Goal: Task Accomplishment & Management: Complete application form

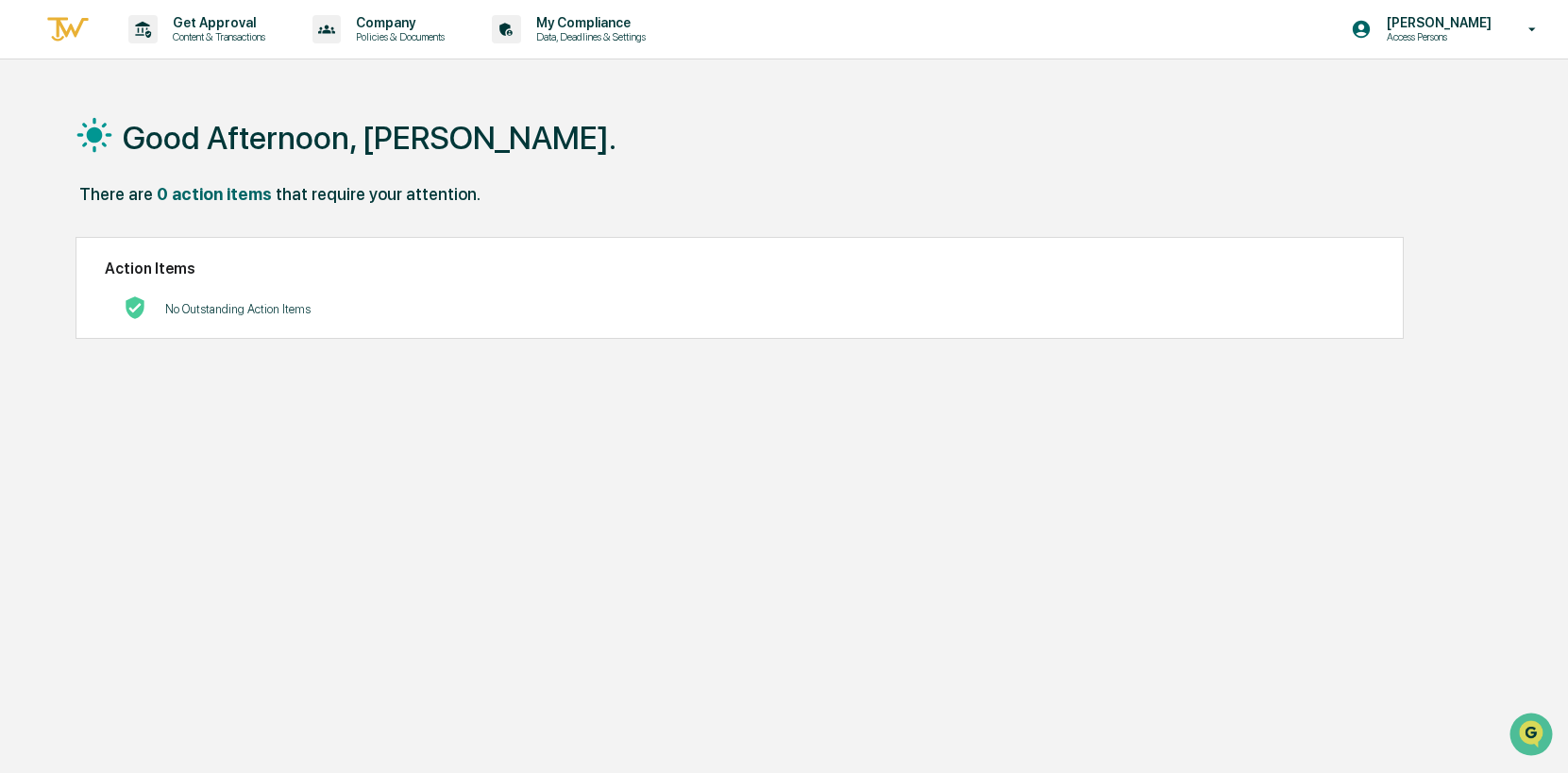
drag, startPoint x: 533, startPoint y: 401, endPoint x: 301, endPoint y: 136, distance: 352.2
click at [526, 387] on div "Good Afternoon, [PERSON_NAME]. There are 0 action items that require your atten…" at bounding box center [780, 476] width 1467 height 773
click at [195, 40] on p "Content & Transactions" at bounding box center [216, 37] width 117 height 13
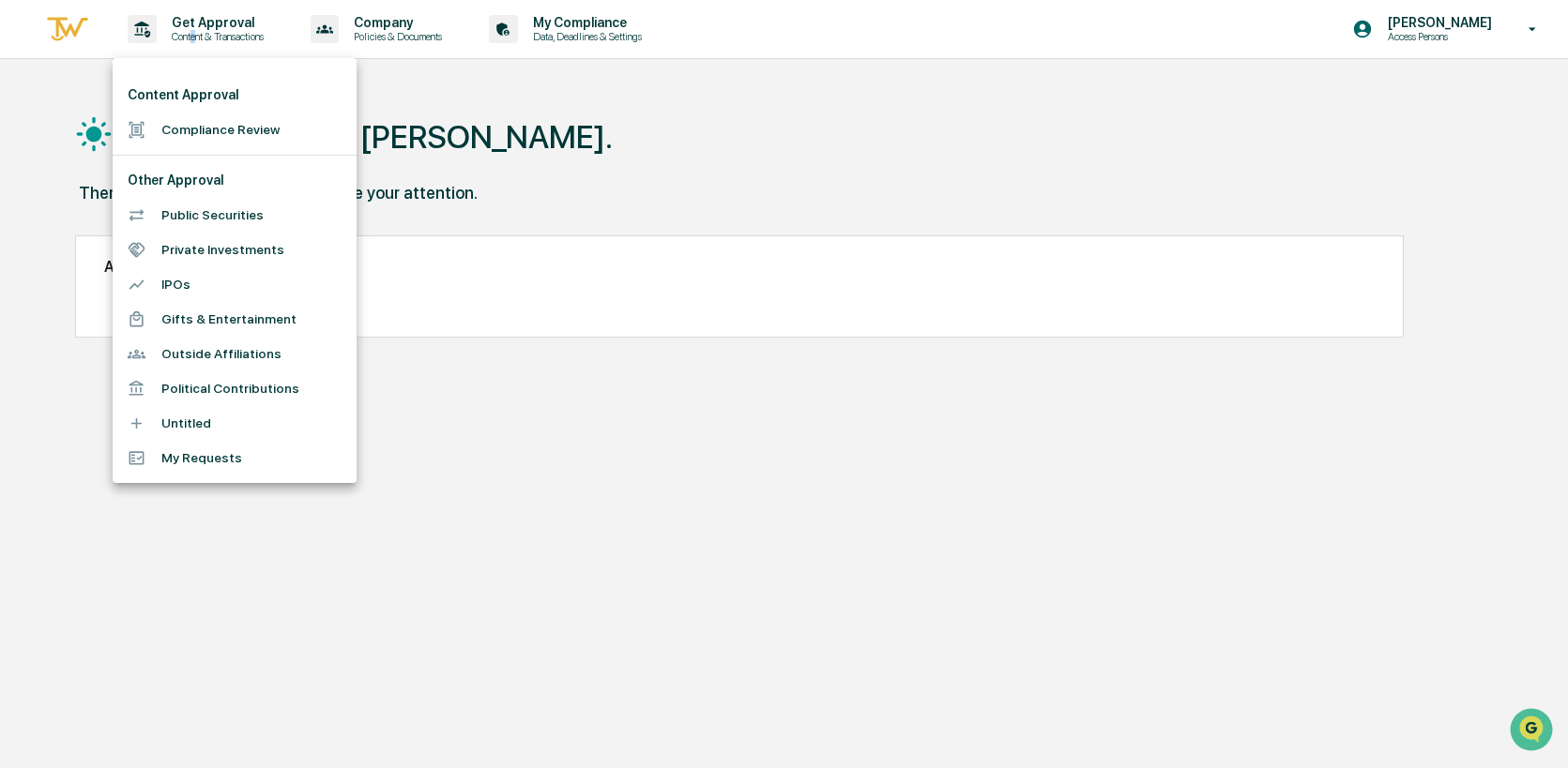
click at [185, 142] on li "Compliance Review" at bounding box center [234, 129] width 244 height 34
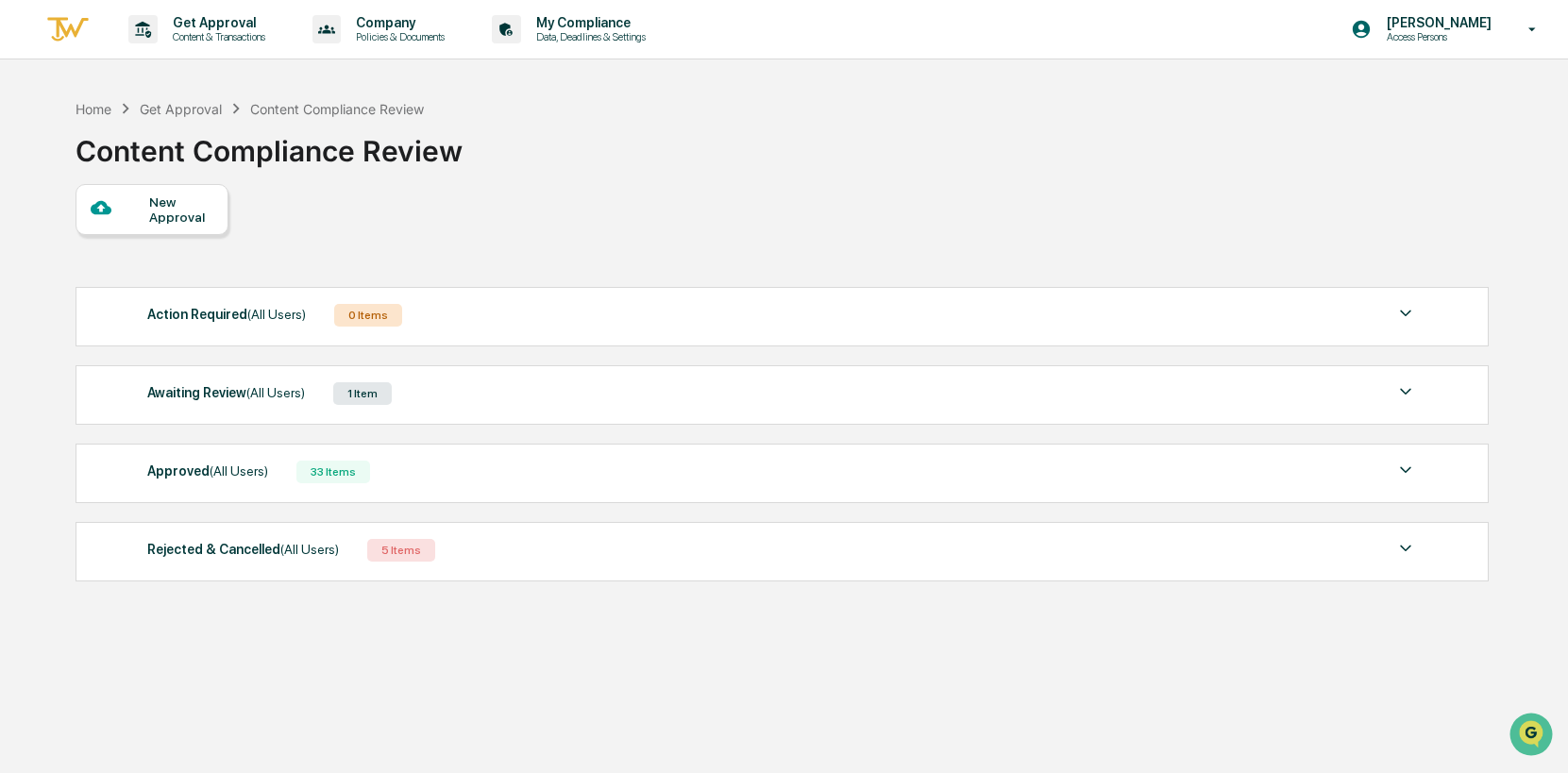
click at [202, 200] on div "New Approval" at bounding box center [181, 210] width 63 height 31
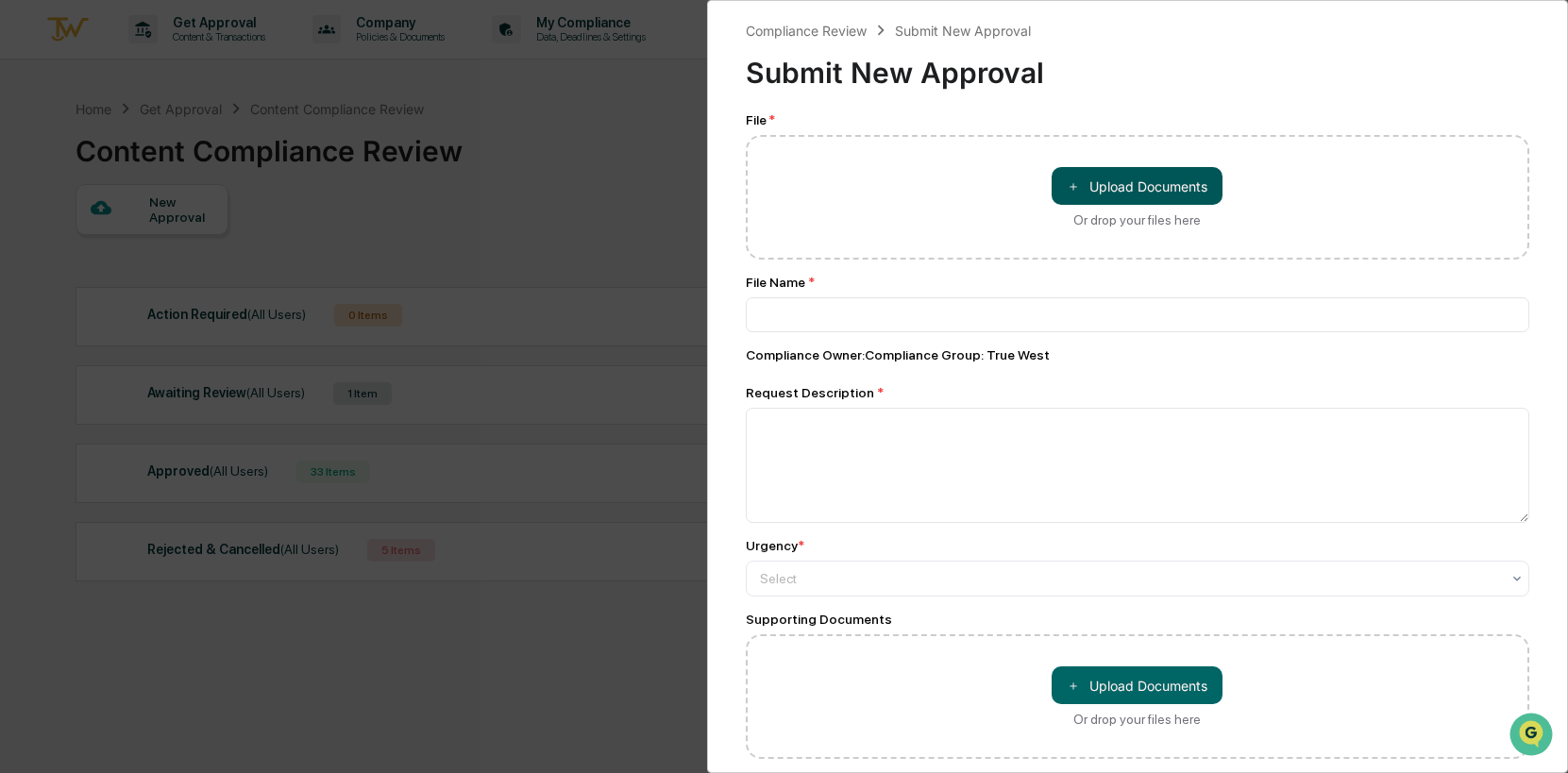
click at [1152, 177] on button "＋ Upload Documents" at bounding box center [1136, 185] width 170 height 37
type input "**********"
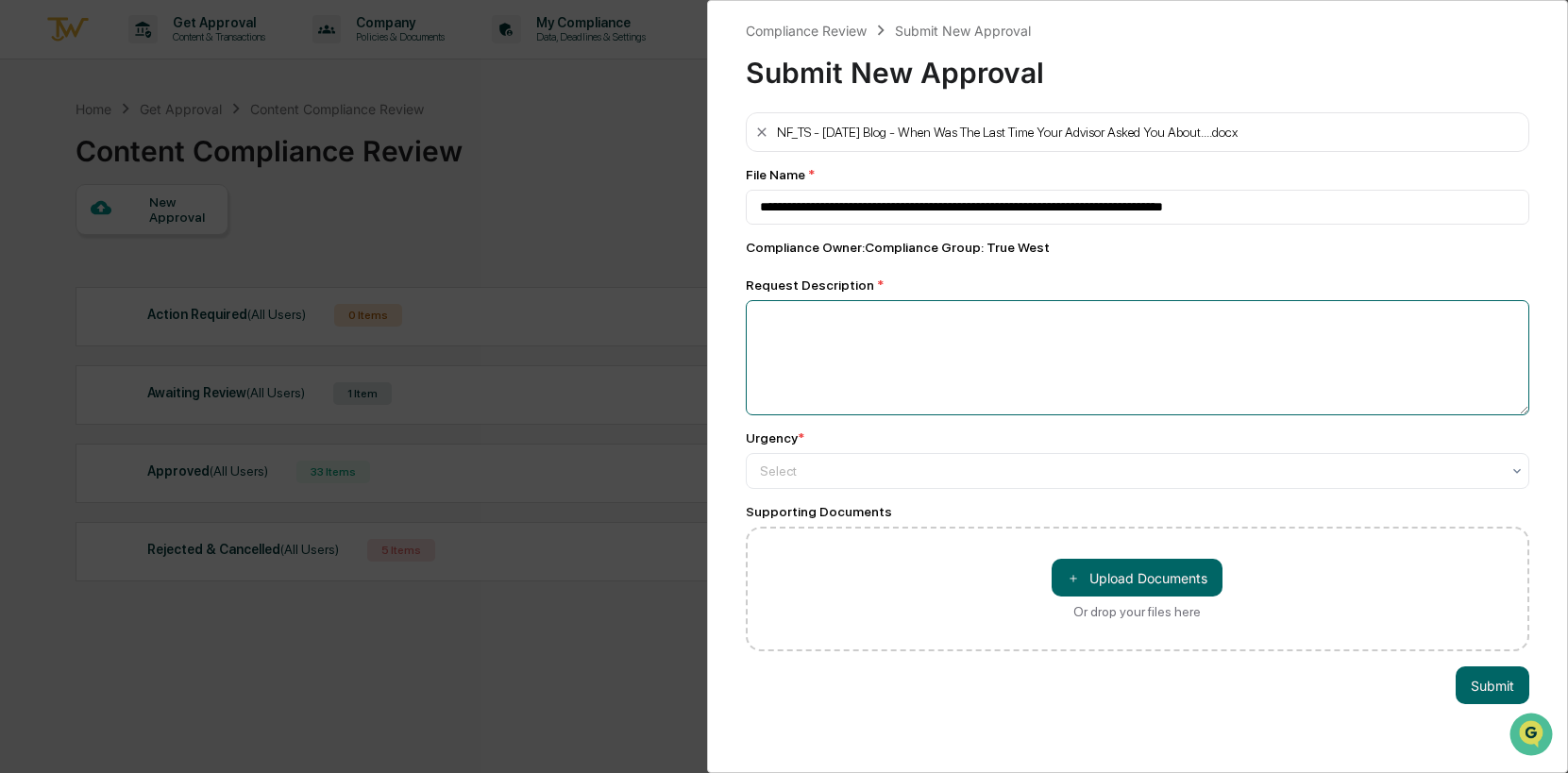
click at [910, 312] on textarea at bounding box center [1137, 358] width 784 height 115
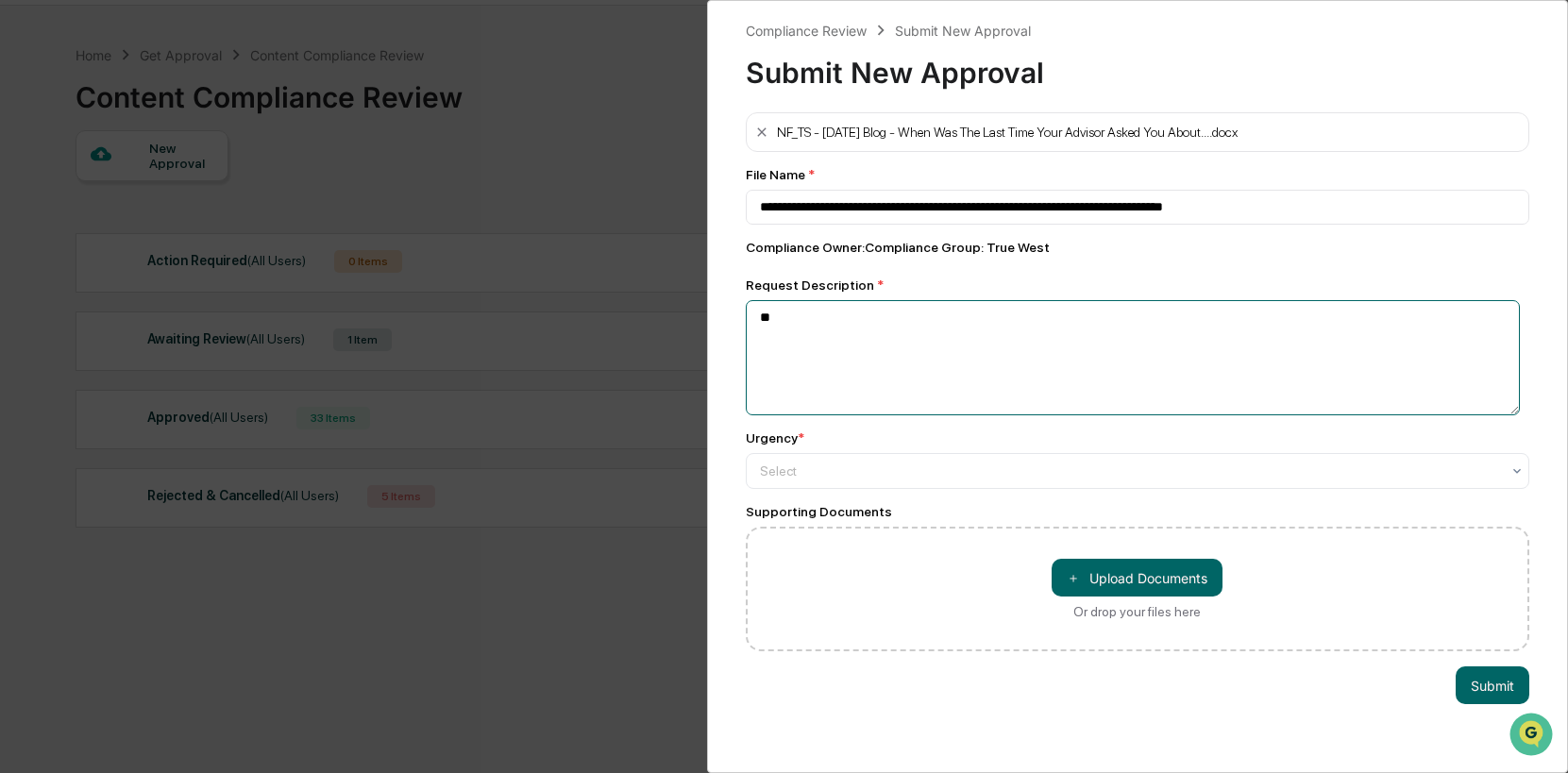
scroll to position [90, 0]
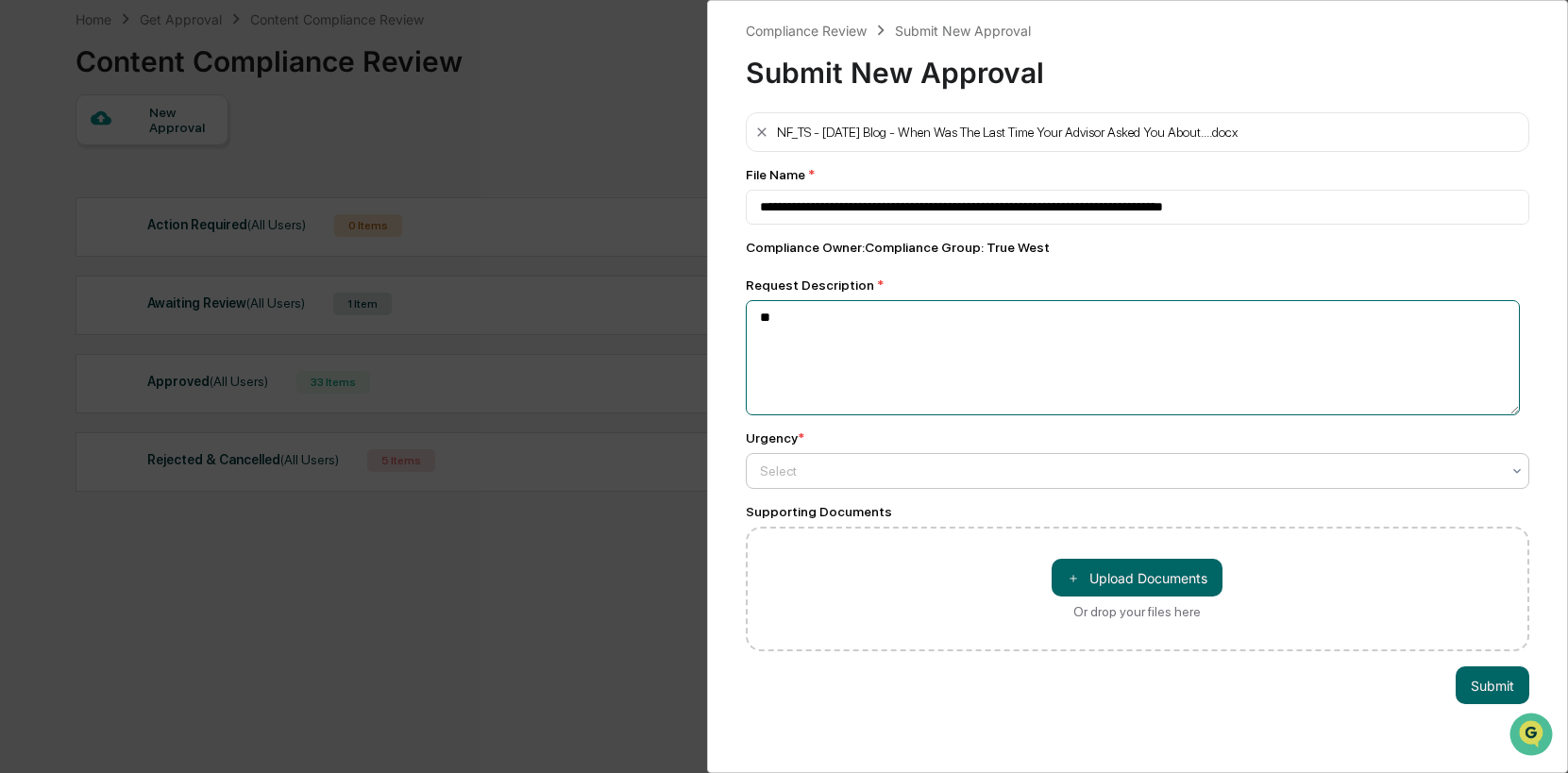
type textarea "**"
click at [1100, 475] on div at bounding box center [1131, 471] width 741 height 19
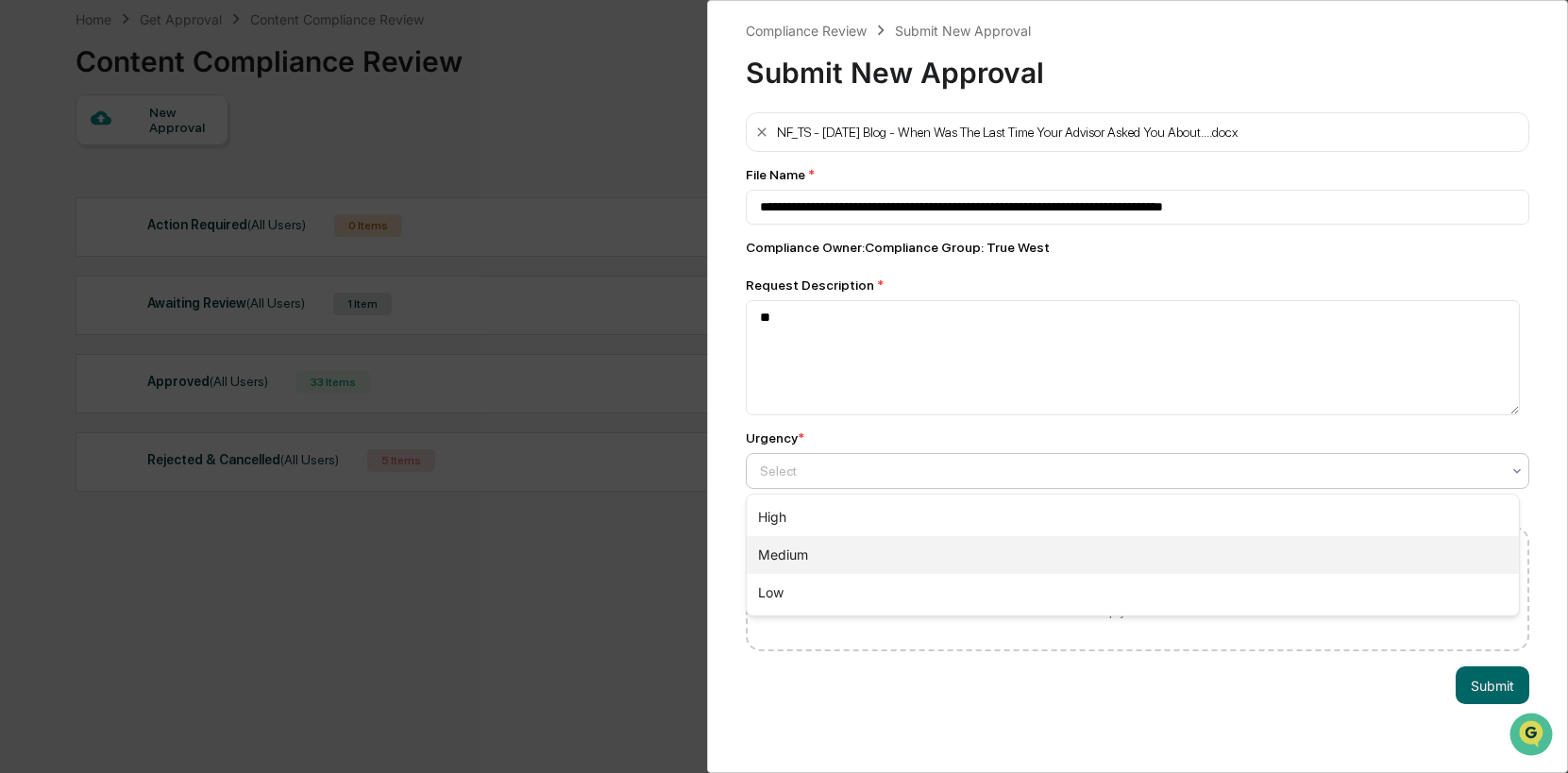
click at [844, 552] on div "Medium" at bounding box center [1132, 555] width 773 height 37
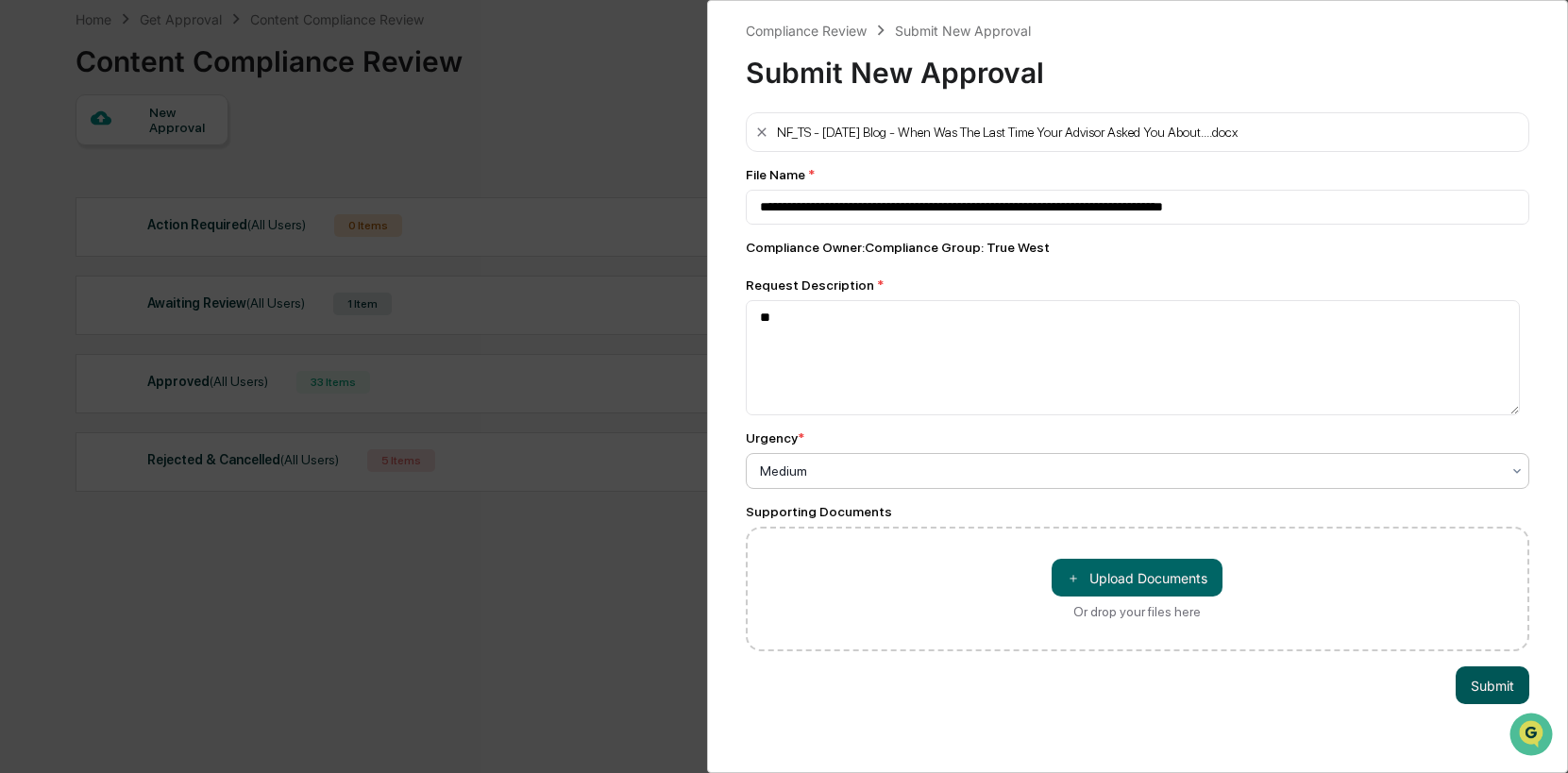
click at [1483, 684] on button "Submit" at bounding box center [1491, 685] width 74 height 37
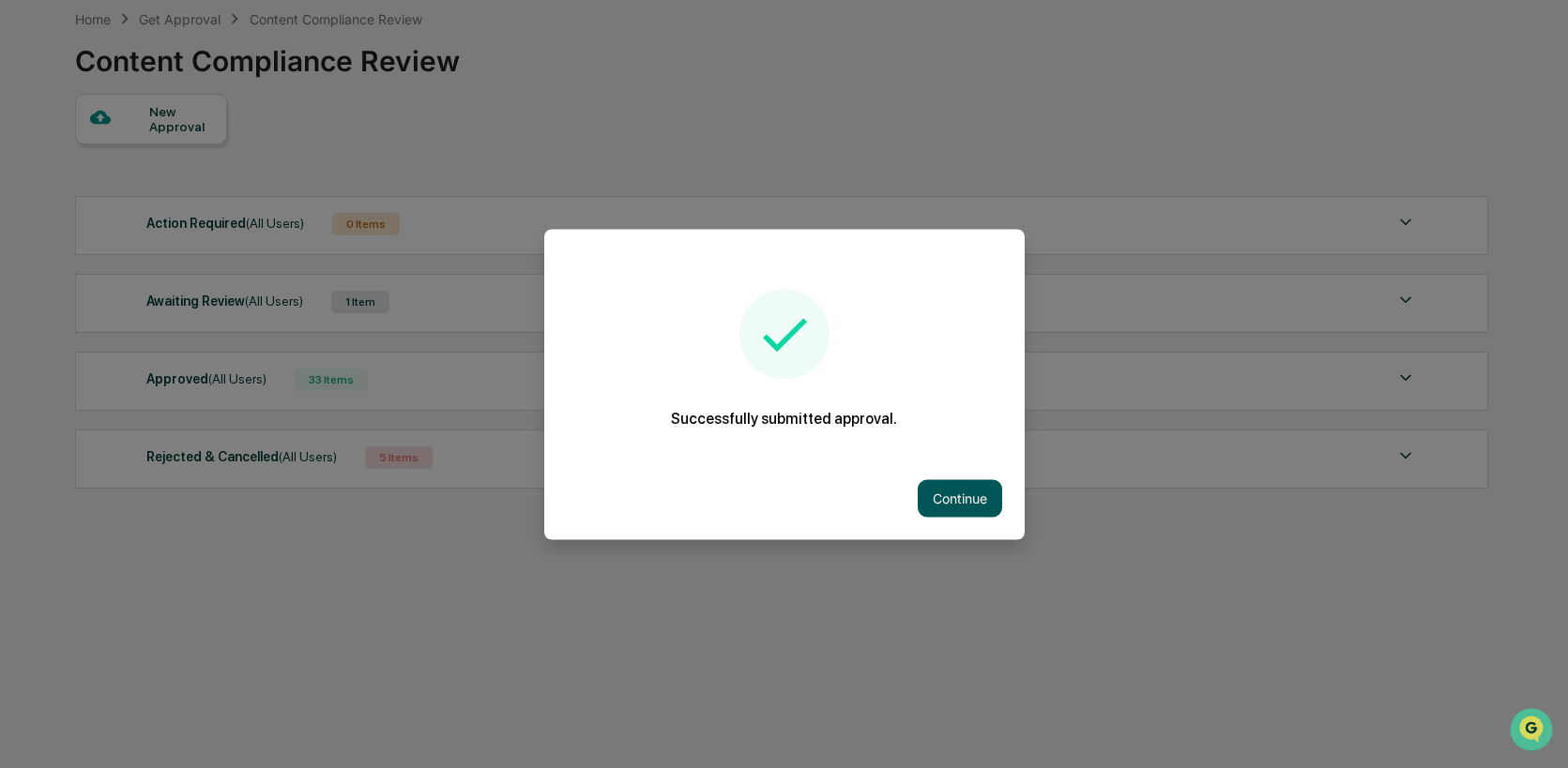
click at [984, 497] on button "Continue" at bounding box center [960, 498] width 85 height 37
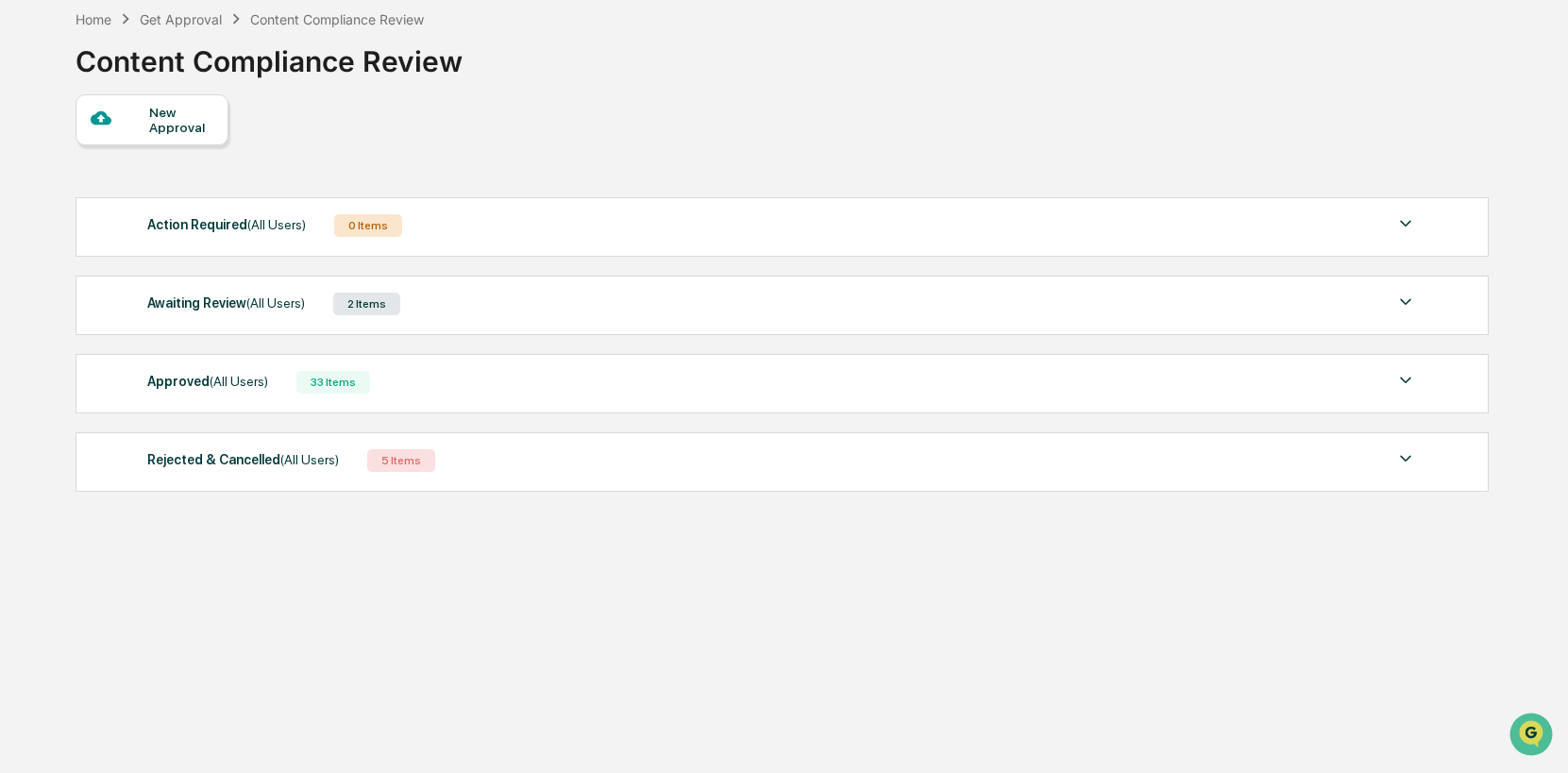
click at [155, 117] on div "New Approval" at bounding box center [181, 120] width 63 height 31
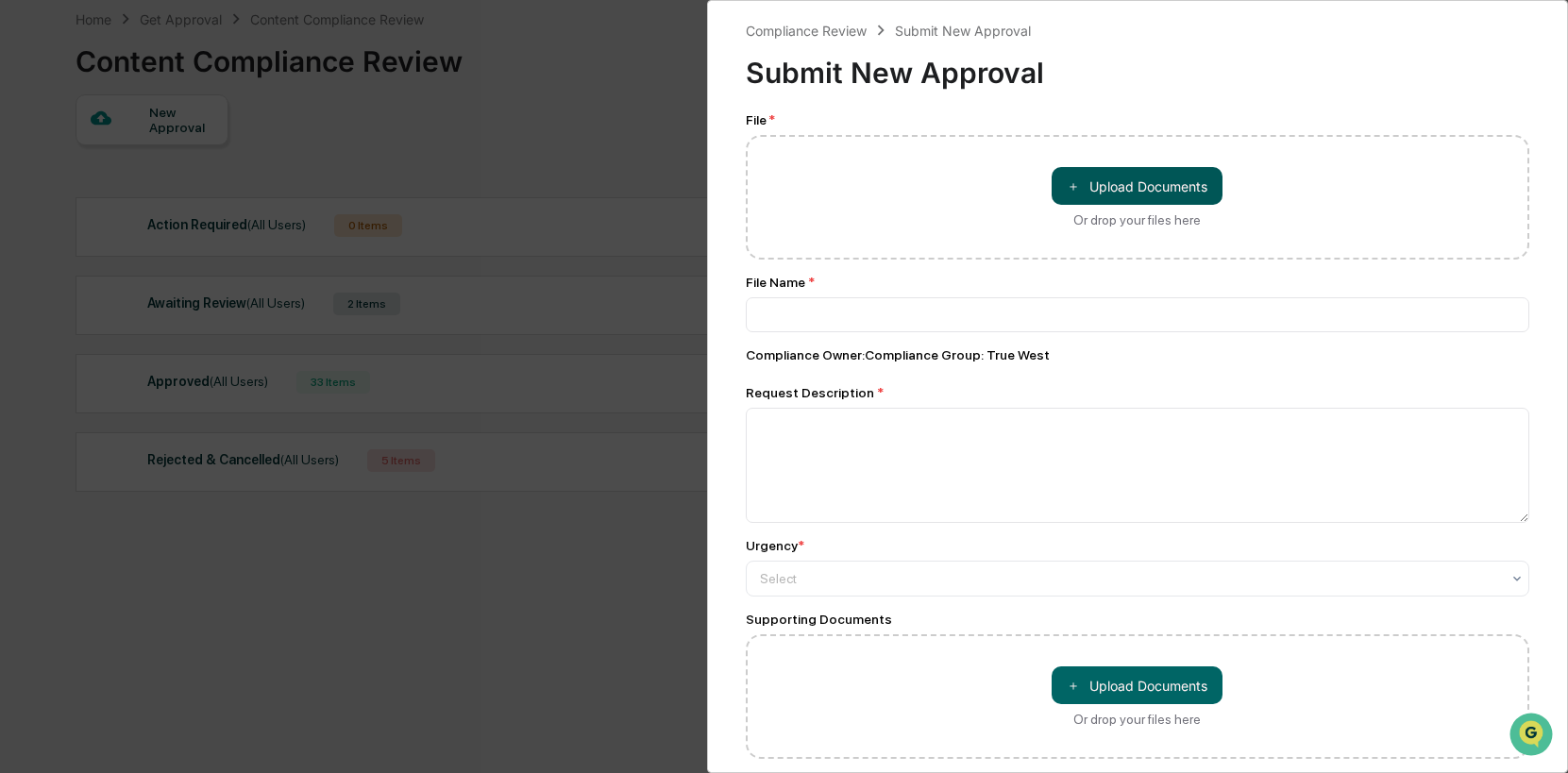
click at [1158, 178] on button "＋ Upload Documents" at bounding box center [1136, 185] width 170 height 37
type input "**********"
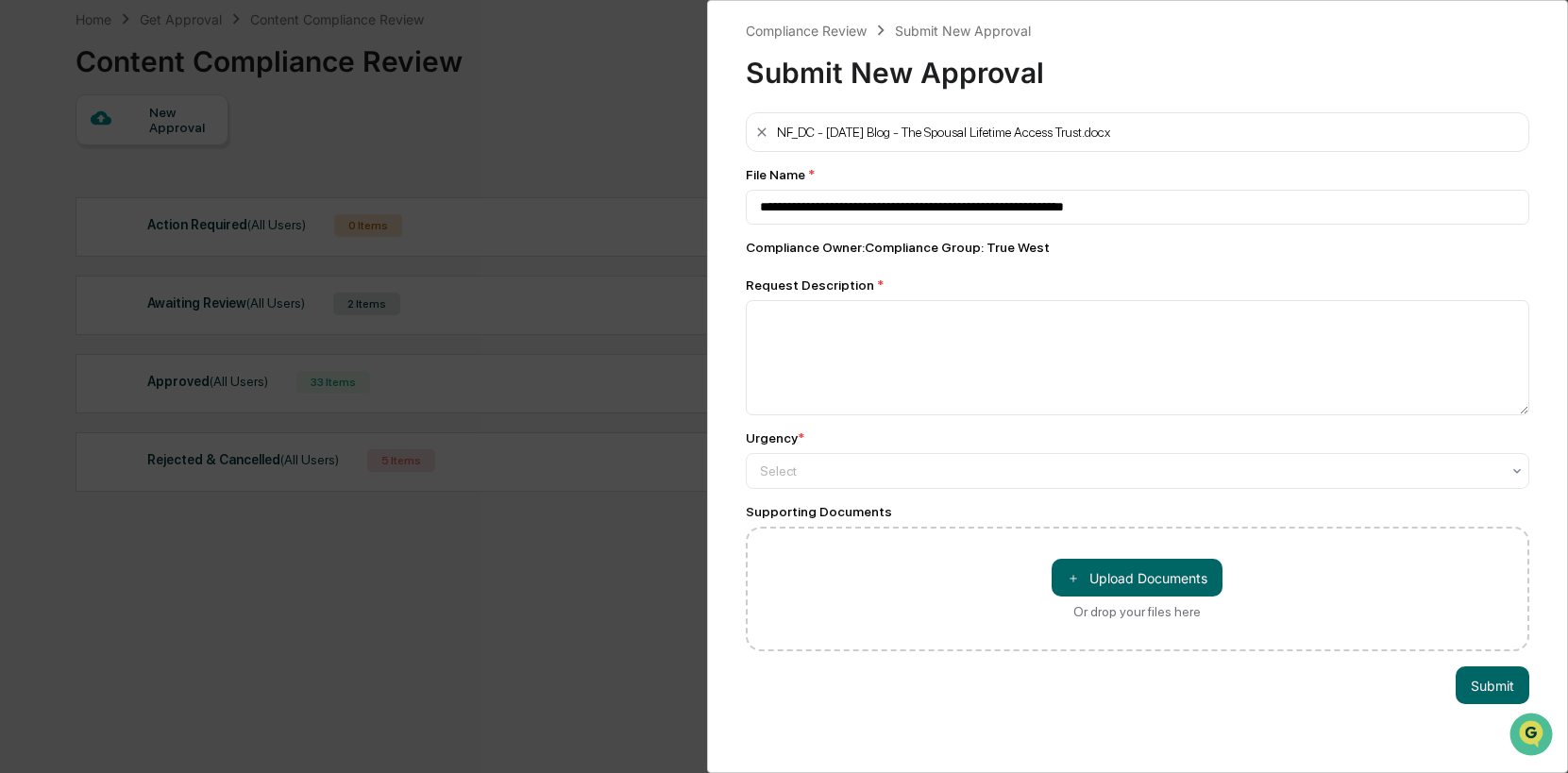
click at [876, 296] on div "Request Description *" at bounding box center [1137, 347] width 784 height 138
click at [857, 312] on textarea at bounding box center [1137, 358] width 784 height 115
type textarea "**"
click at [1208, 470] on div at bounding box center [1131, 471] width 741 height 19
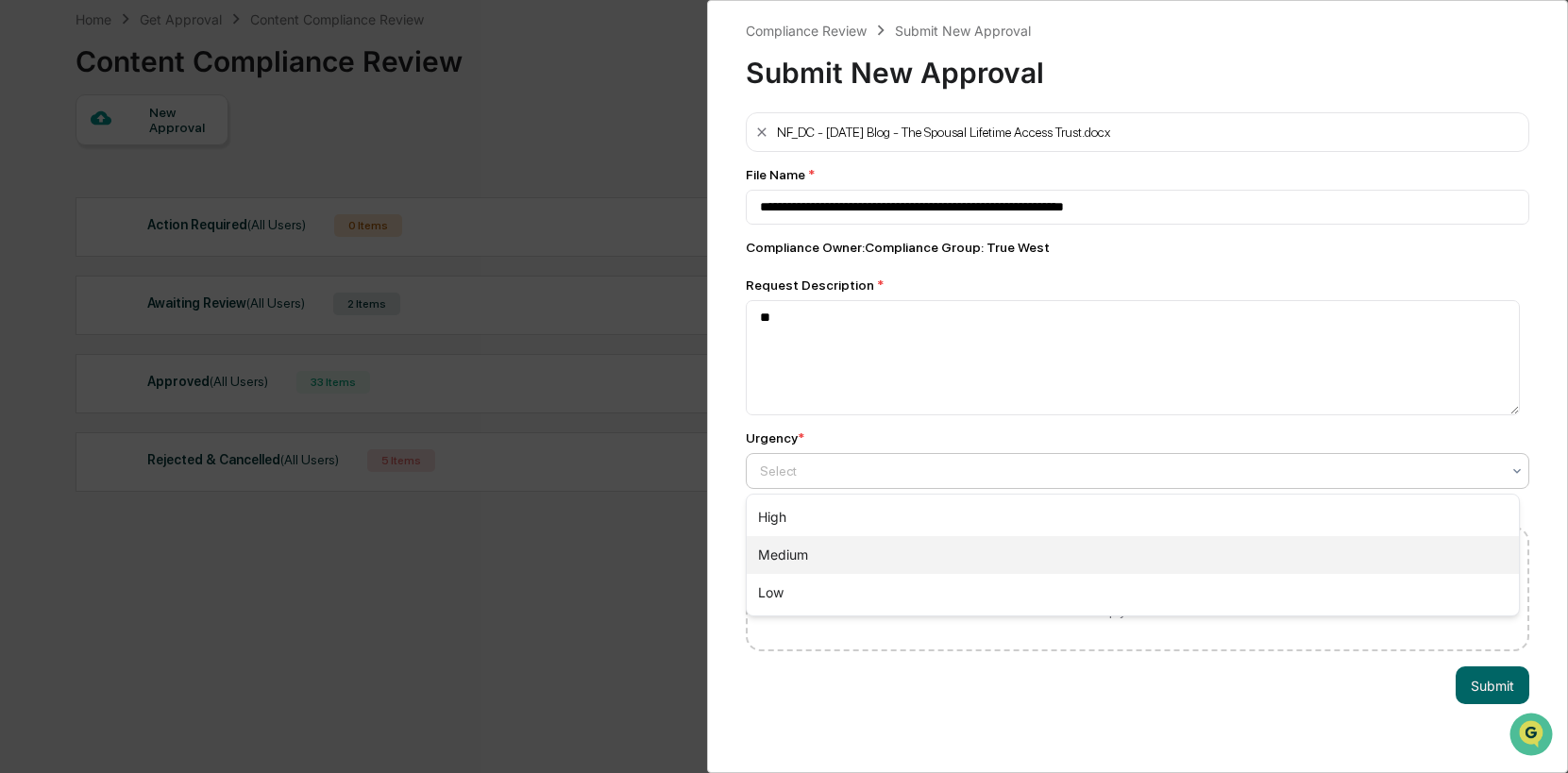
click at [964, 544] on div "Medium" at bounding box center [1132, 555] width 773 height 37
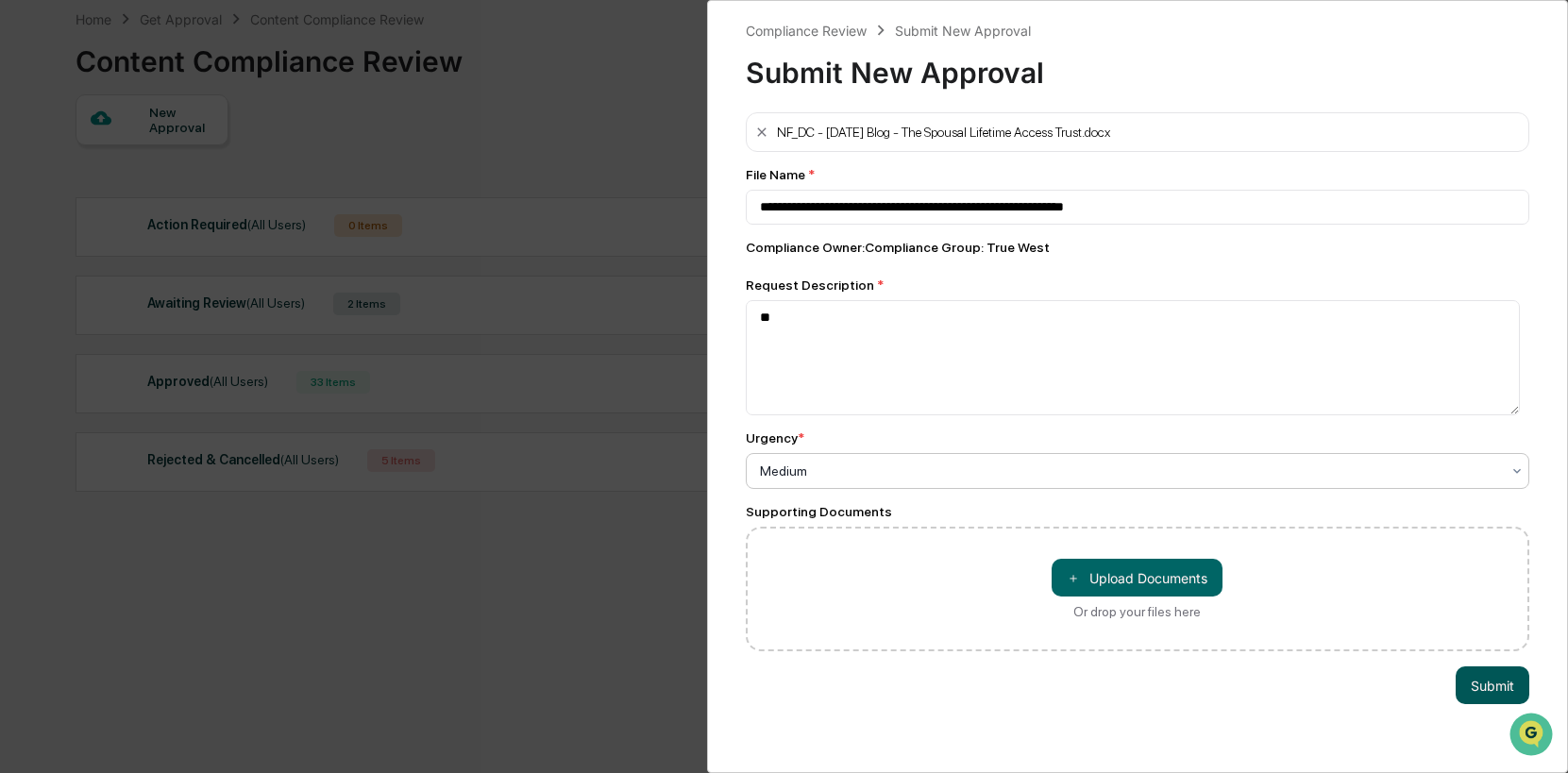
click at [1465, 692] on button "Submit" at bounding box center [1491, 685] width 74 height 37
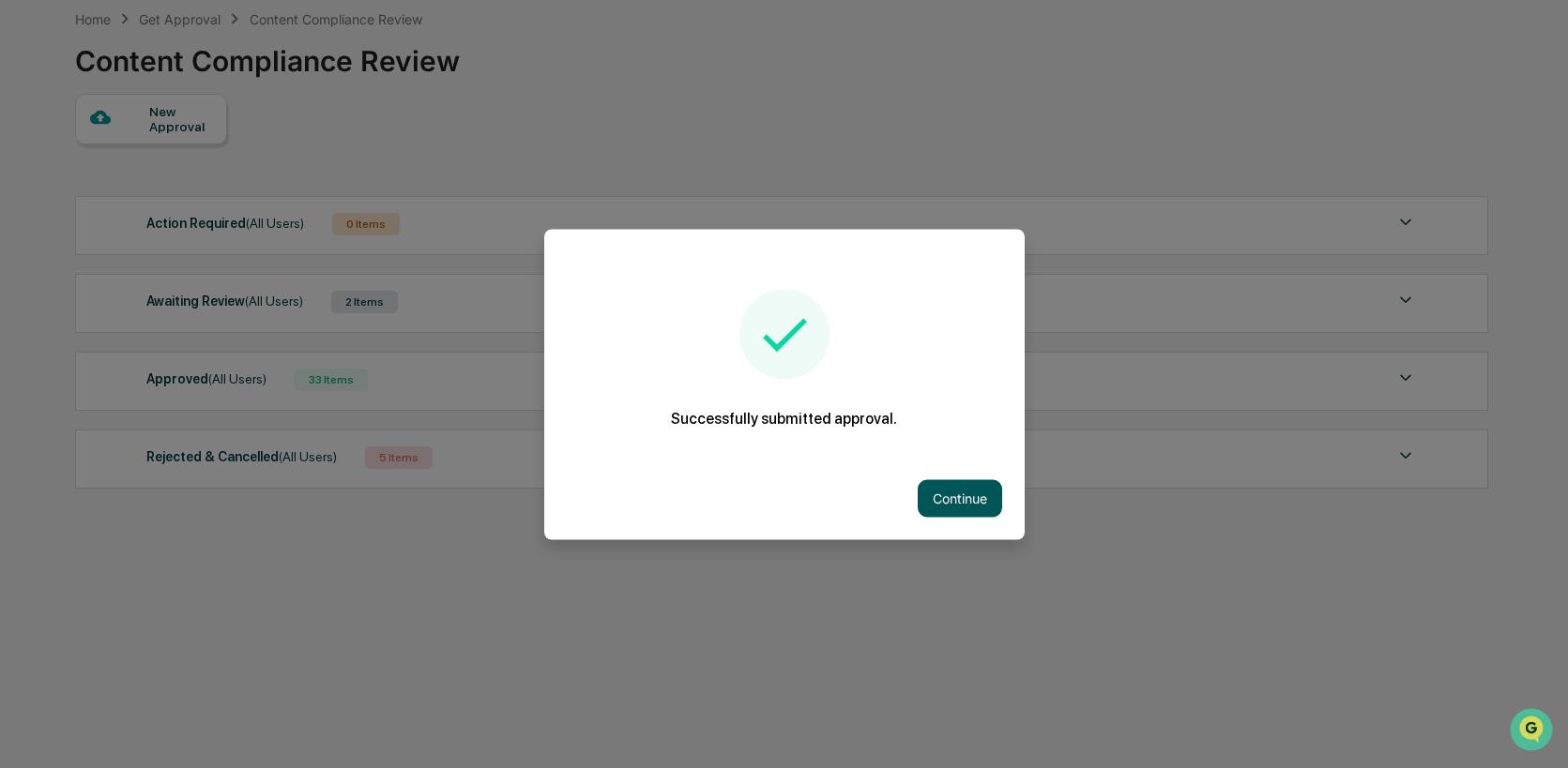
click at [926, 500] on button "Continue" at bounding box center [960, 498] width 85 height 37
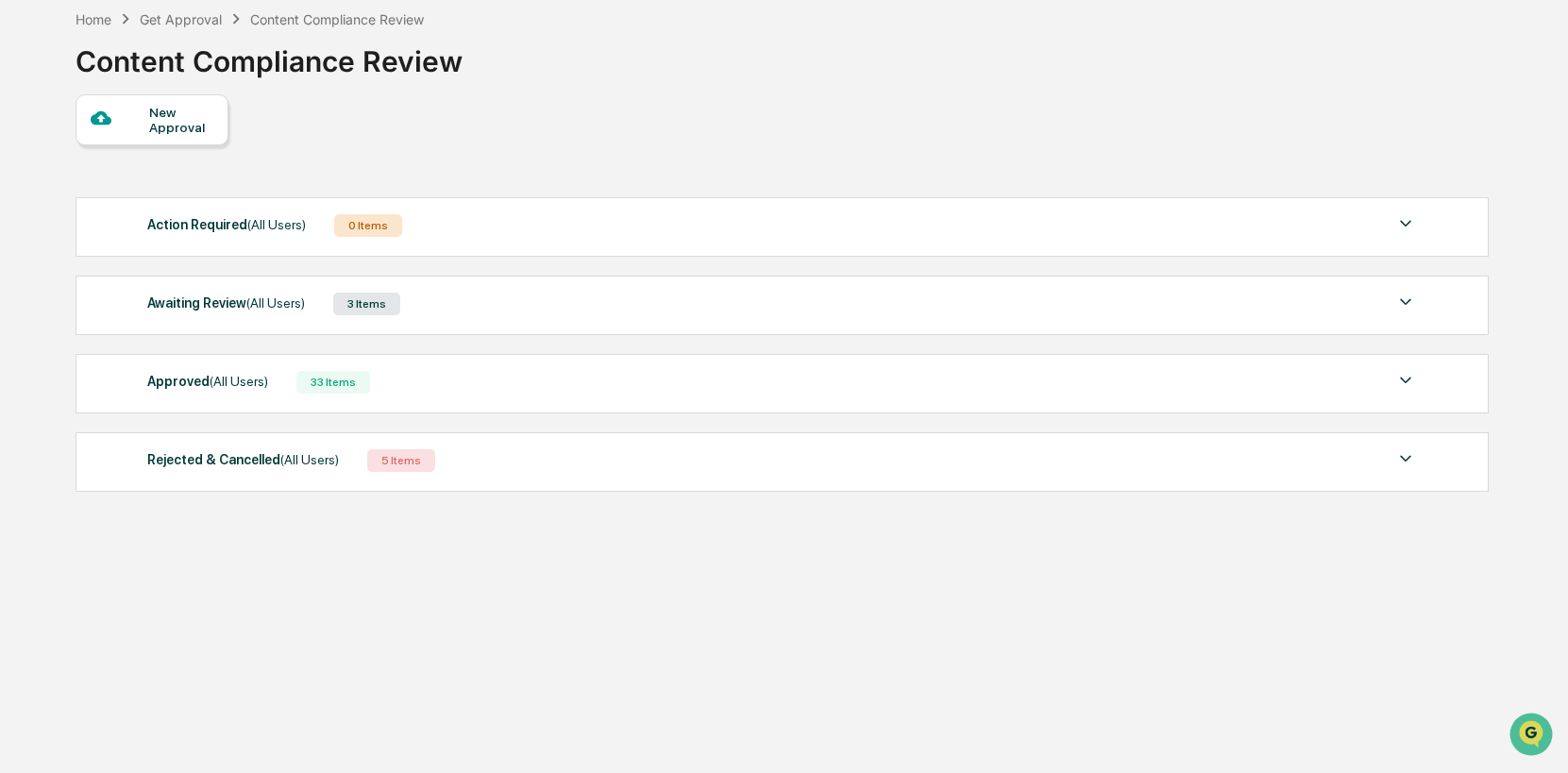
click at [1559, 258] on div "Get Approval Content & Transactions Company Policies & Documents My Compliance …" at bounding box center [784, 341] width 1568 height 863
drag, startPoint x: 253, startPoint y: 630, endPoint x: 433, endPoint y: 460, distance: 247.6
click at [259, 630] on div "Home Get Approval Content Compliance Review Content Compliance Review New Appro…" at bounding box center [780, 386] width 1467 height 773
